Goal: Navigation & Orientation: Find specific page/section

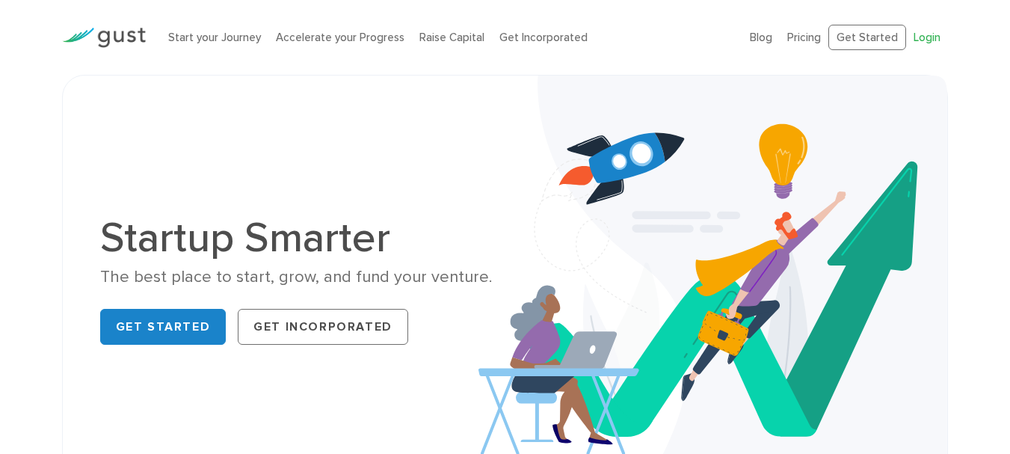
click at [927, 40] on link "Login" at bounding box center [927, 37] width 27 height 13
click at [230, 33] on link "Start your Journey" at bounding box center [214, 37] width 93 height 13
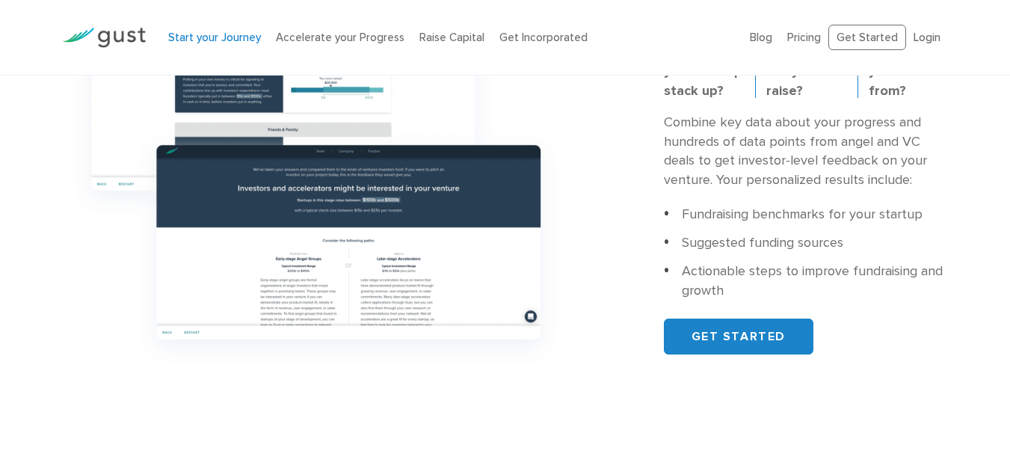
scroll to position [598, 0]
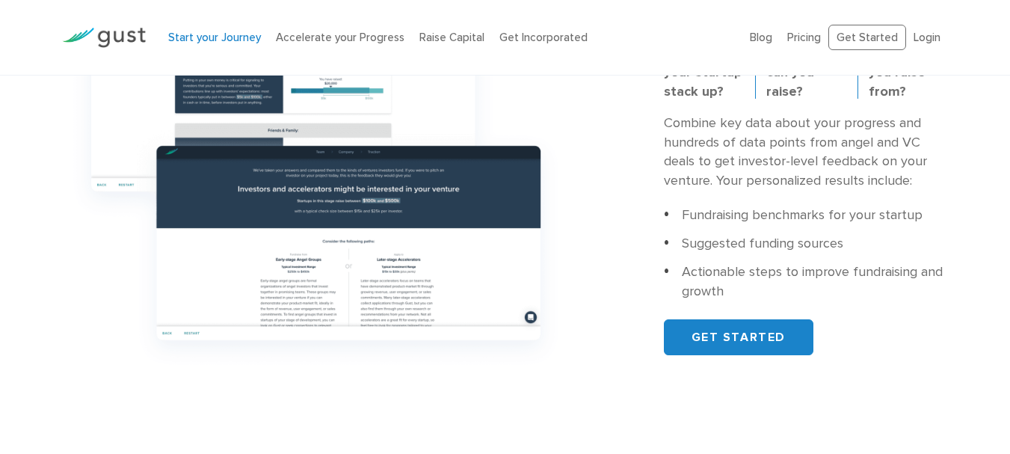
click at [355, 26] on div "Start your Journey Accelerate your Progress Raise Capital Get Incorporated" at bounding box center [448, 37] width 583 height 47
click at [348, 42] on link "Accelerate your Progress" at bounding box center [340, 37] width 129 height 13
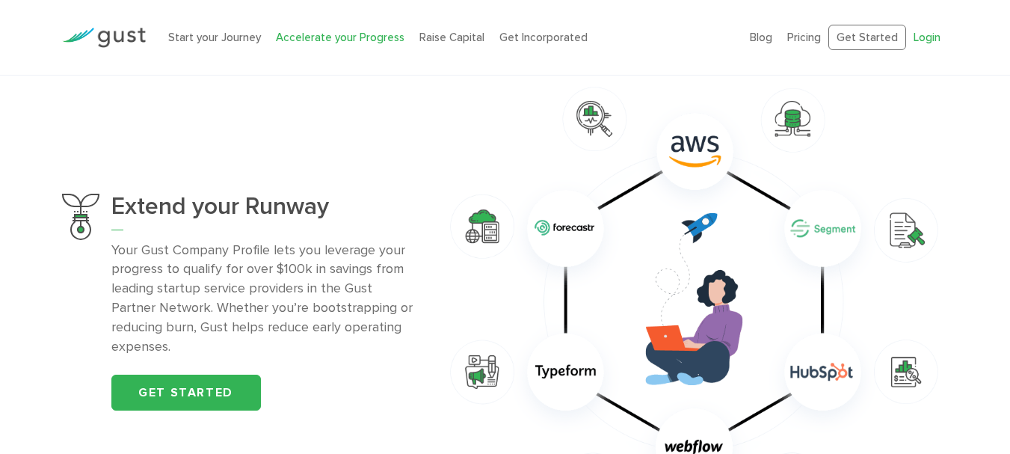
scroll to position [897, 0]
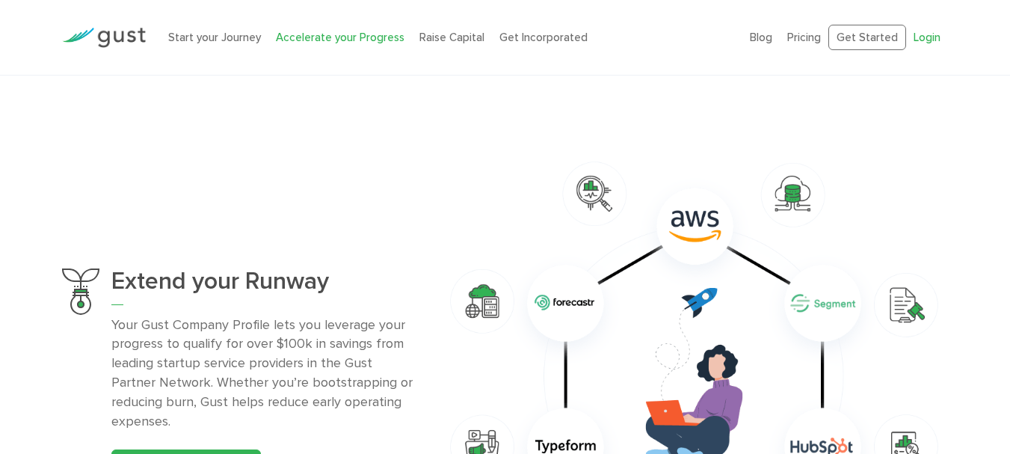
click at [932, 43] on link "Login" at bounding box center [927, 37] width 27 height 13
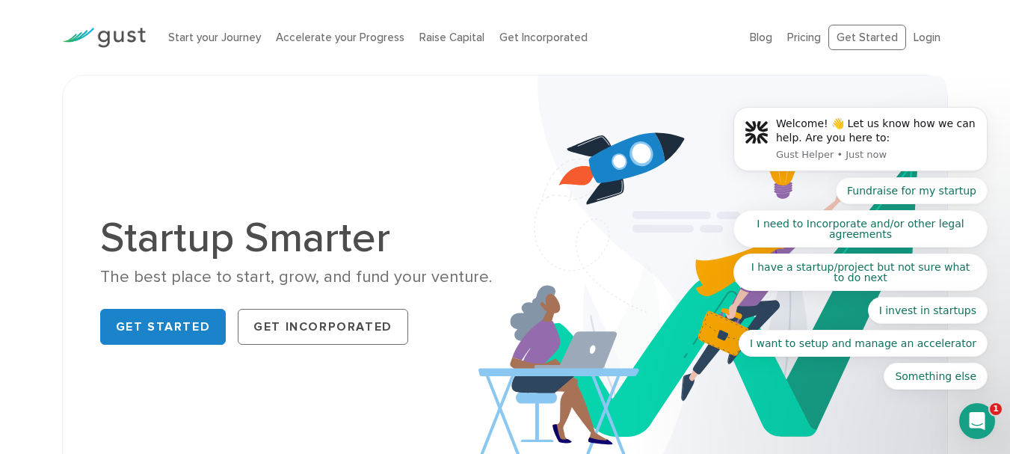
click at [914, 35] on body "Welcome! 👋 Let us know how we can help. Are you here to: Gust Helper • Just now…" at bounding box center [860, 142] width 287 height 529
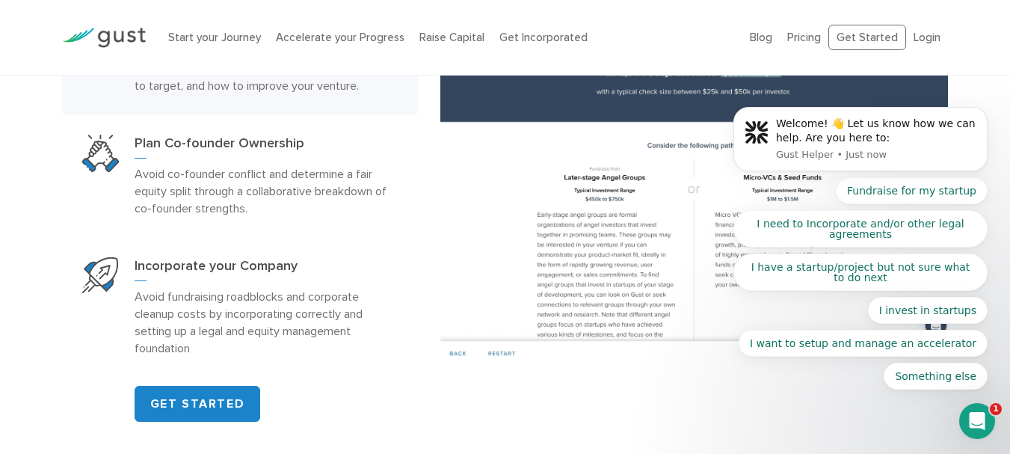
scroll to position [748, 0]
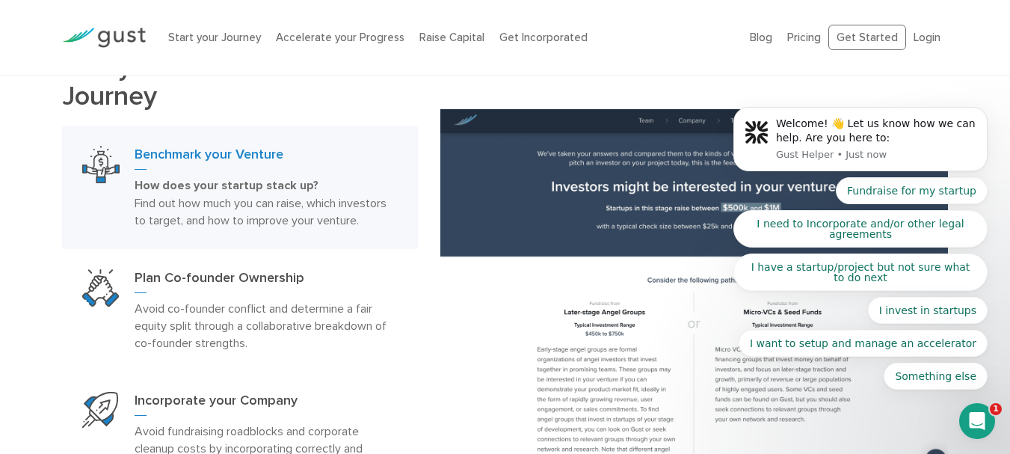
click at [925, 35] on body "Welcome! 👋 Let us know how we can help. Are you here to: Gust Helper • Just now…" at bounding box center [860, 142] width 287 height 529
click at [924, 34] on body "Welcome! 👋 Let us know how we can help. Are you here to: Gust Helper • Just now…" at bounding box center [860, 142] width 287 height 529
click at [924, 36] on body "Welcome! 👋 Let us know how we can help. Are you here to: Gust Helper • Just now…" at bounding box center [860, 142] width 287 height 529
click at [924, 37] on body "Welcome! 👋 Let us know how we can help. Are you here to: Gust Helper • Just now…" at bounding box center [860, 142] width 287 height 529
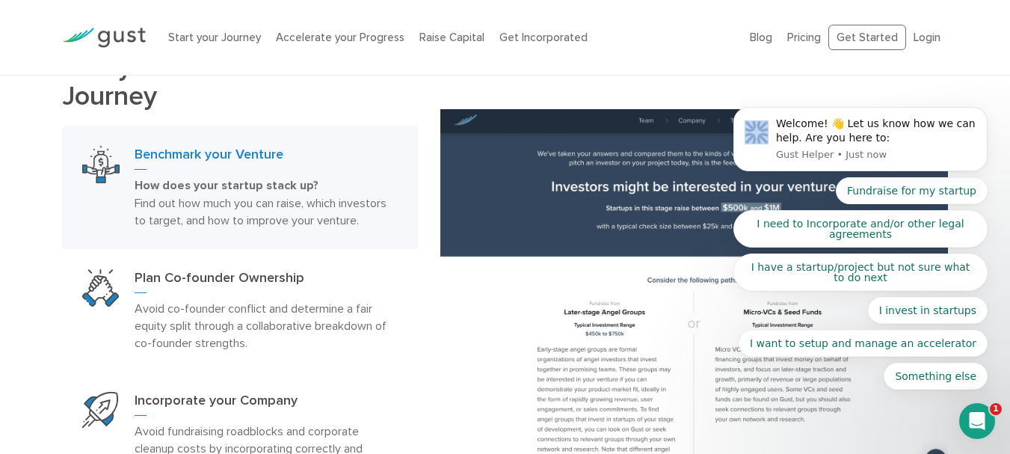
click at [923, 37] on body "Welcome! 👋 Let us know how we can help. Are you here to: Gust Helper • Just now…" at bounding box center [860, 142] width 287 height 529
click at [862, 42] on body "Welcome! 👋 Let us know how we can help. Are you here to: Gust Helper • Just now…" at bounding box center [860, 142] width 287 height 529
click at [864, 40] on body "Welcome! 👋 Let us know how we can help. Are you here to: Gust Helper • Just now…" at bounding box center [860, 142] width 287 height 529
click at [865, 40] on body "Welcome! 👋 Let us know how we can help. Are you here to: Gust Helper • Just now…" at bounding box center [860, 142] width 287 height 529
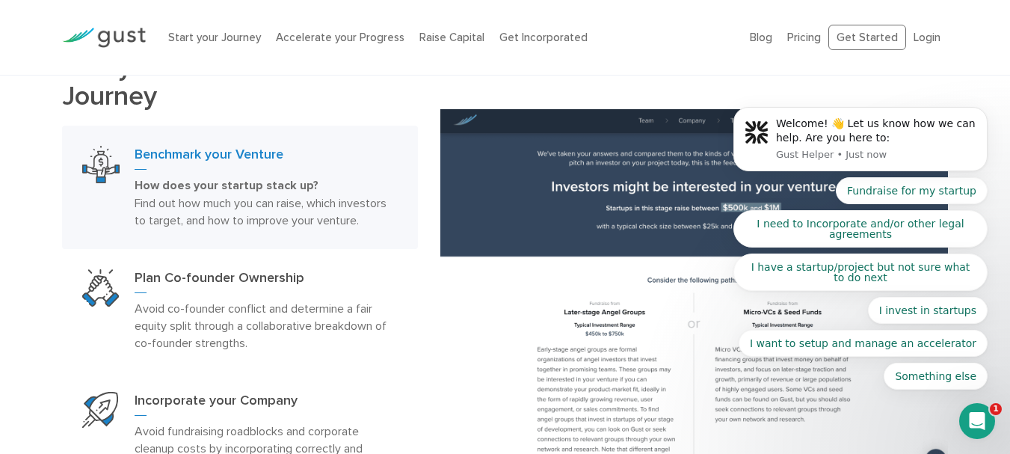
click at [865, 40] on body "Welcome! 👋 Let us know how we can help. Are you here to: Gust Helper • Just now…" at bounding box center [860, 142] width 287 height 529
click at [876, 38] on body "Welcome! 👋 Let us know how we can help. Are you here to: Gust Helper • Just now…" at bounding box center [860, 142] width 287 height 529
click at [894, 44] on body "Welcome! 👋 Let us know how we can help. Are you here to: Gust Helper • Just now…" at bounding box center [860, 142] width 287 height 529
drag, startPoint x: 903, startPoint y: 40, endPoint x: 912, endPoint y: 40, distance: 9.7
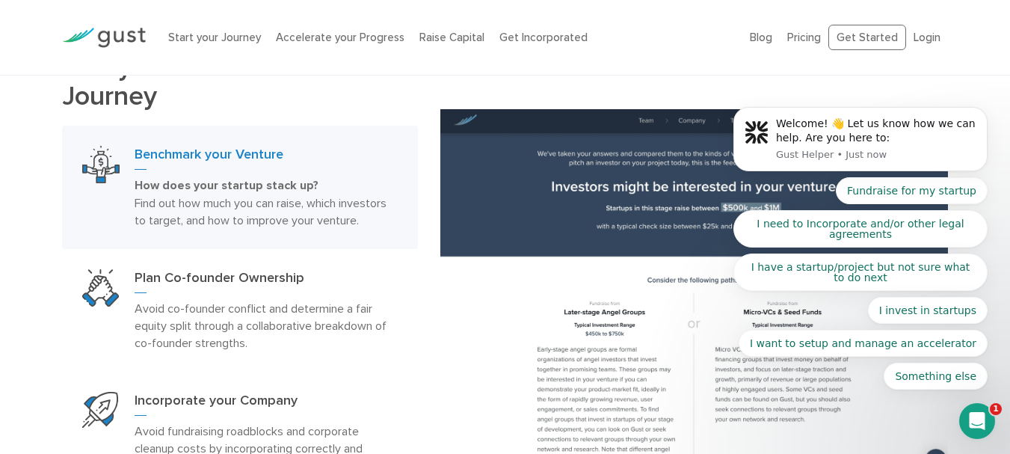
click at [904, 40] on body "Welcome! 👋 Let us know how we can help. Are you here to: Gust Helper • Just now…" at bounding box center [860, 142] width 287 height 529
click at [912, 40] on body "Welcome! 👋 Let us know how we can help. Are you here to: Gust Helper • Just now…" at bounding box center [860, 142] width 287 height 529
click at [914, 40] on body "Welcome! 👋 Let us know how we can help. Are you here to: Gust Helper • Just now…" at bounding box center [860, 142] width 287 height 529
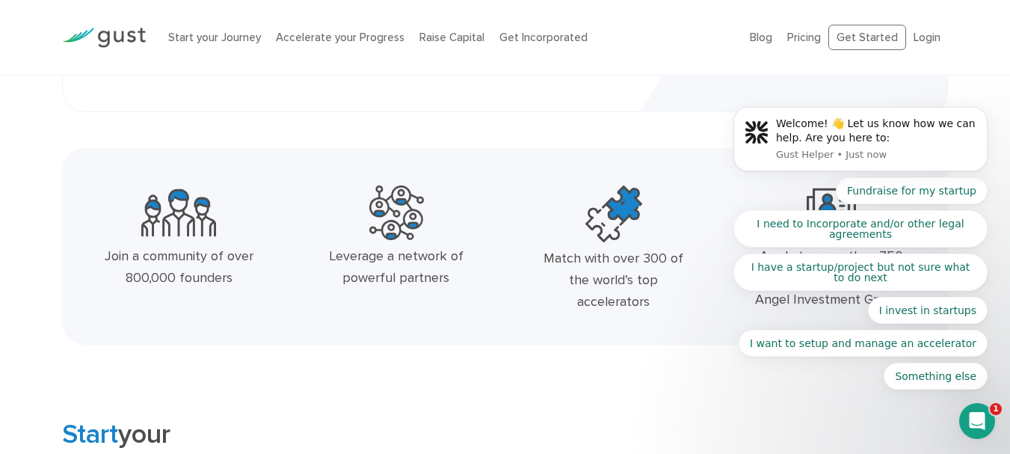
scroll to position [0, 0]
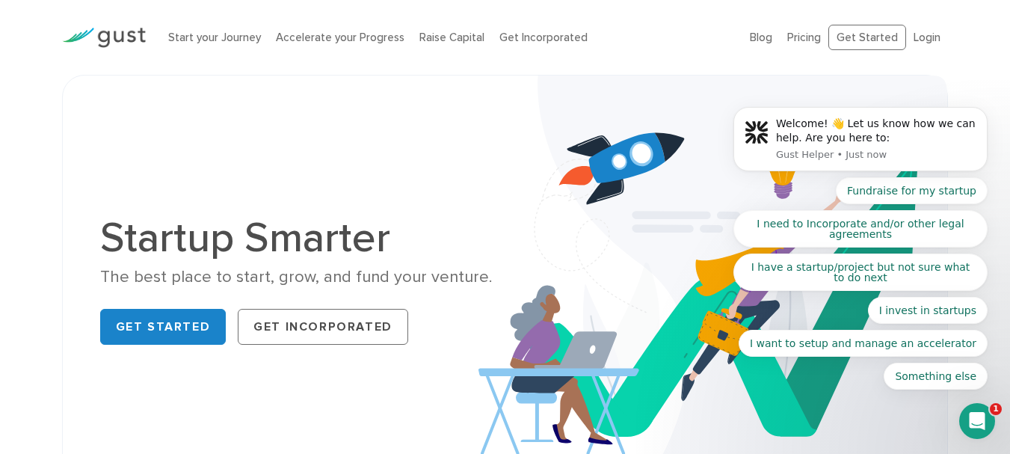
drag, startPoint x: 1021, startPoint y: 73, endPoint x: 245, endPoint y: 161, distance: 780.5
click at [882, 39] on body "Welcome! 👋 Let us know how we can help. Are you here to: Gust Helper • Just now…" at bounding box center [860, 142] width 287 height 529
click at [881, 39] on body "Welcome! 👋 Let us know how we can help. Are you here to: Gust Helper • Just now…" at bounding box center [860, 142] width 287 height 529
click at [907, 38] on body "Welcome! 👋 Let us know how we can help. Are you here to: Gust Helper • Just now…" at bounding box center [860, 142] width 287 height 529
click at [908, 39] on body "Welcome! 👋 Let us know how we can help. Are you here to: Gust Helper • Just now…" at bounding box center [860, 142] width 287 height 529
